Goal: Task Accomplishment & Management: Complete application form

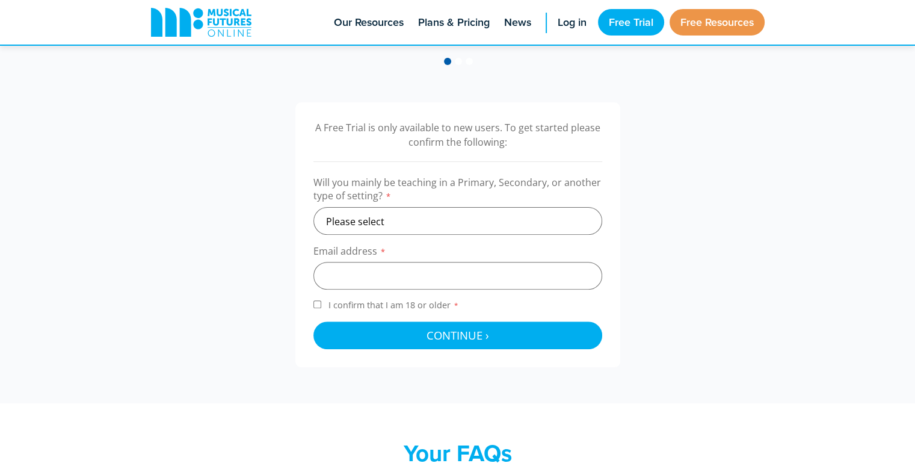
scroll to position [362, 0]
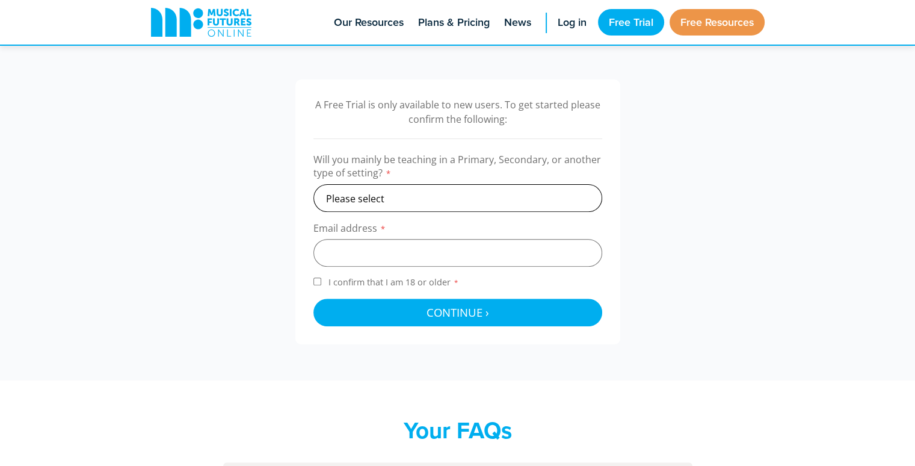
click at [550, 196] on select "Please select Primary Secondary Other" at bounding box center [458, 198] width 289 height 28
select select "primary"
click at [314, 184] on select "Please select Primary Secondary Other" at bounding box center [458, 198] width 289 height 28
click at [509, 240] on input "email" at bounding box center [458, 253] width 289 height 28
type input "[EMAIL_ADDRESS][DOMAIN_NAME]"
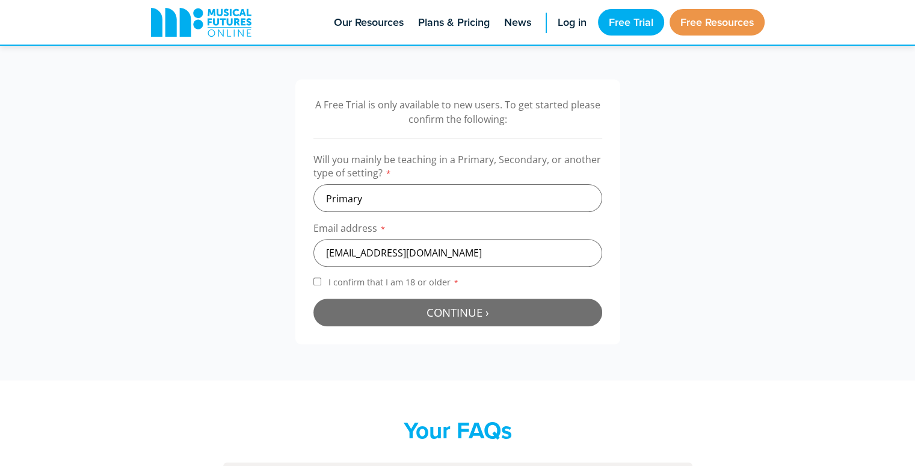
click at [444, 312] on span "Continue ›" at bounding box center [458, 312] width 63 height 15
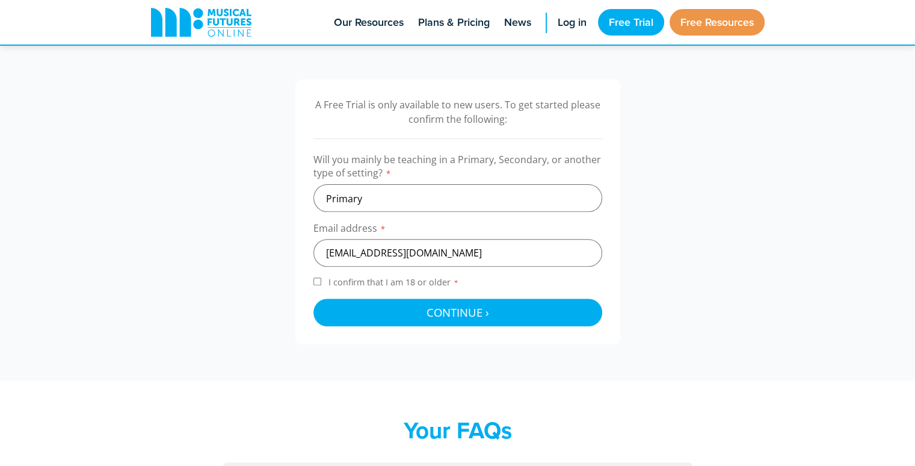
click at [317, 280] on input "I confirm that I am 18 or older *" at bounding box center [318, 281] width 8 height 8
checkbox input "true"
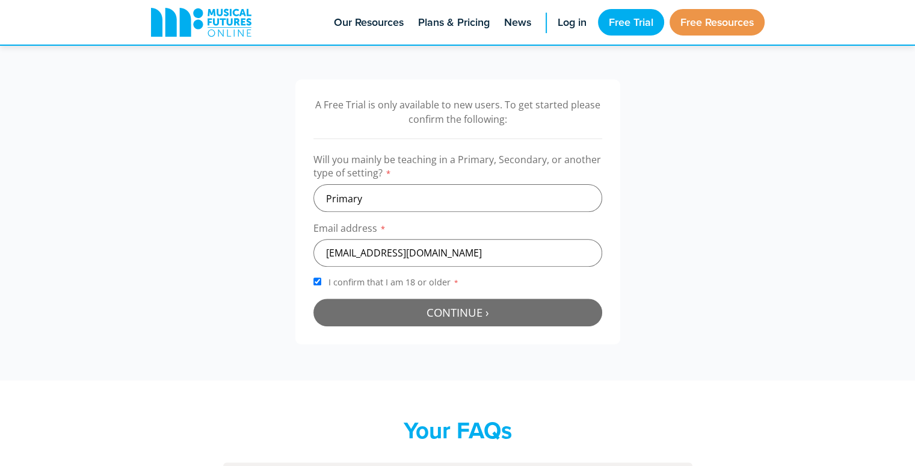
click at [376, 308] on button "Continue › Checking your details..." at bounding box center [458, 312] width 289 height 28
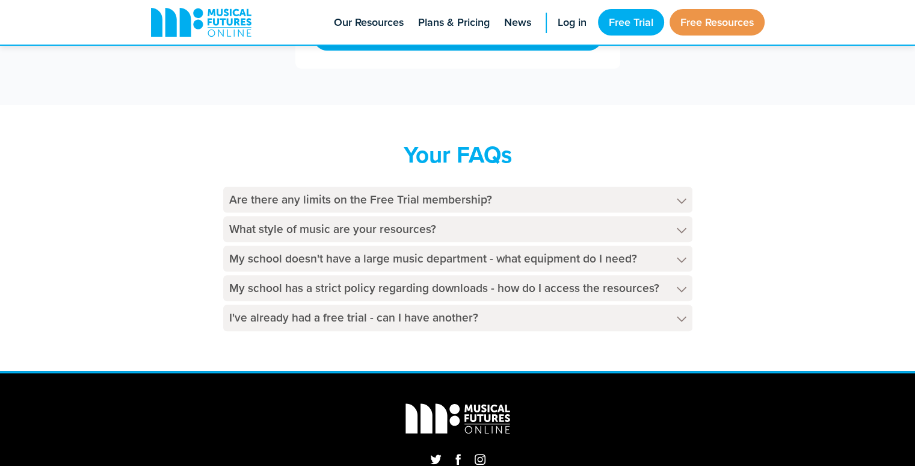
scroll to position [674, 0]
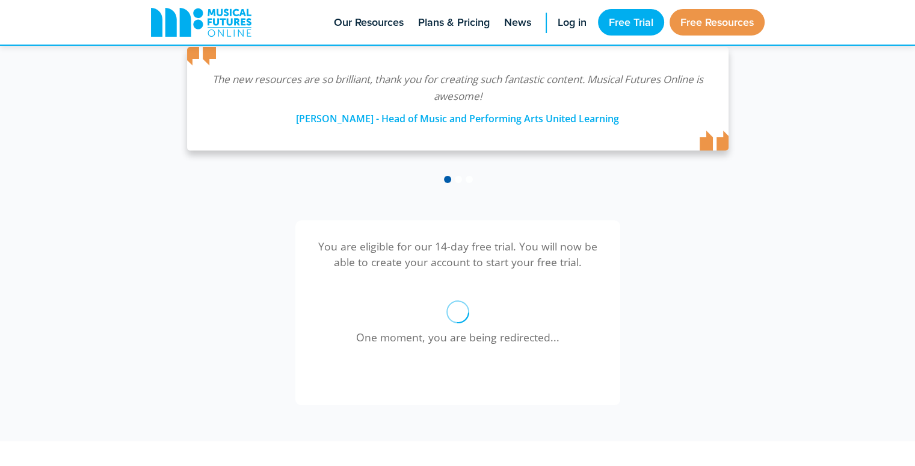
scroll to position [214, 0]
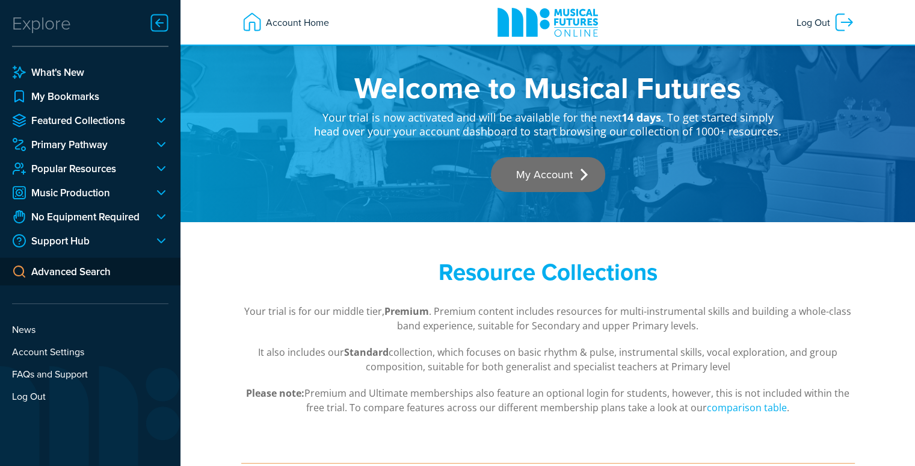
click at [556, 168] on link "My Account" at bounding box center [548, 174] width 114 height 35
